Goal: Task Accomplishment & Management: Manage account settings

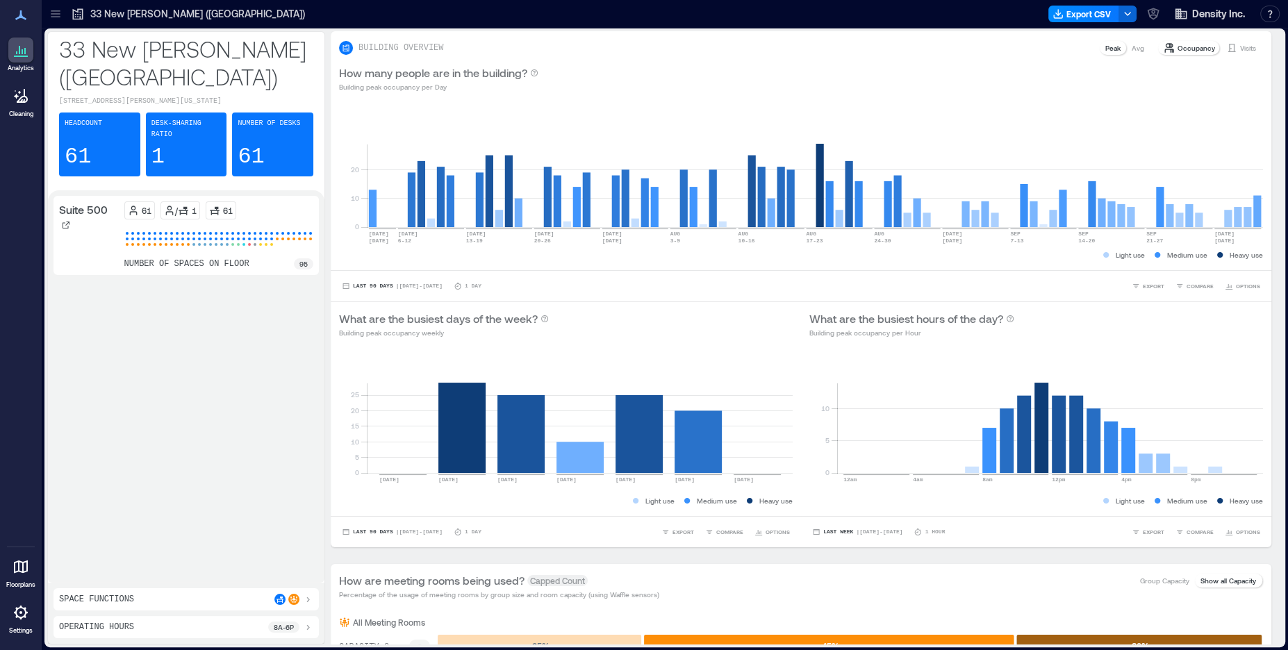
click at [21, 616] on icon at bounding box center [21, 612] width 17 height 17
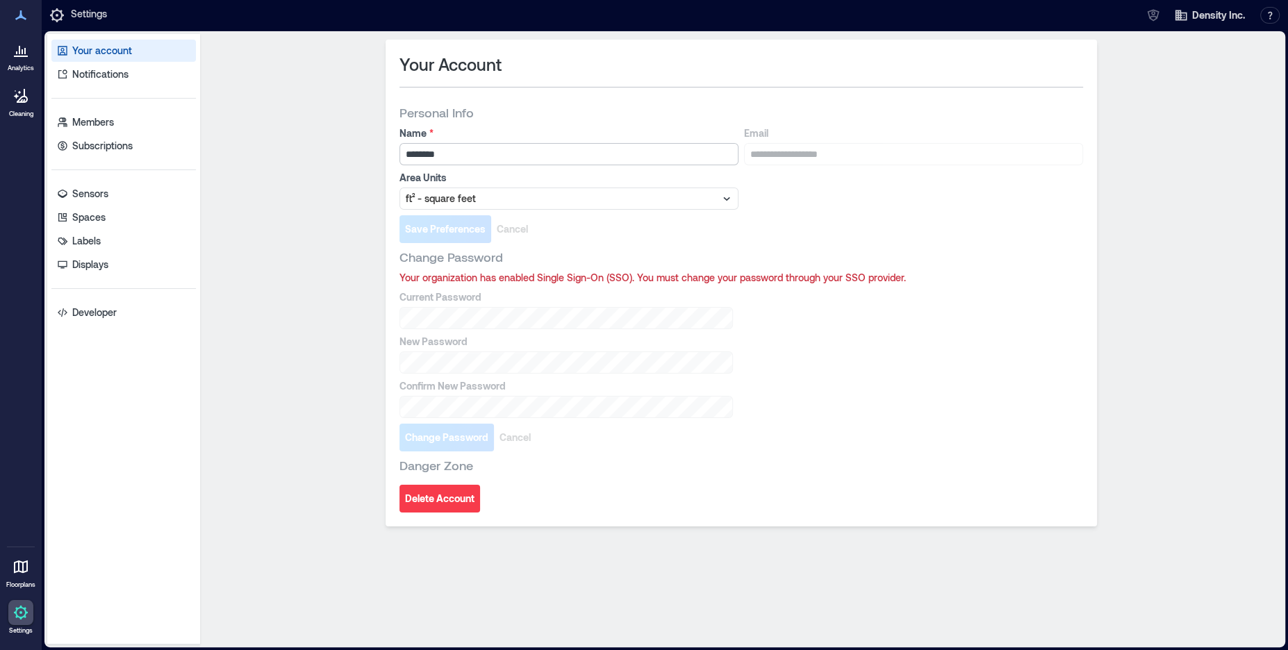
click at [470, 151] on input "********" at bounding box center [568, 154] width 339 height 22
click at [124, 127] on link "Members" at bounding box center [123, 122] width 145 height 22
